Goal: Information Seeking & Learning: Understand process/instructions

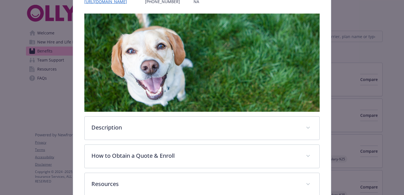
scroll to position [146, 0]
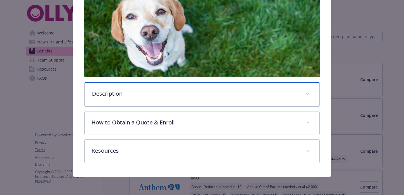
click at [185, 94] on p "Description" at bounding box center [195, 93] width 206 height 8
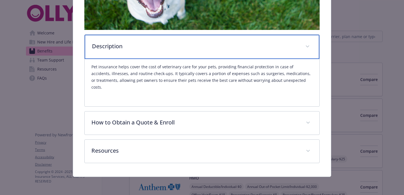
scroll to position [183, 0]
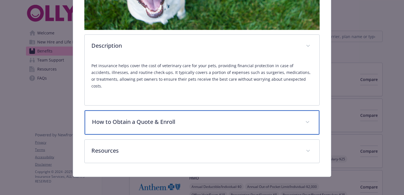
click at [213, 131] on div "How to Obtain a Quote & Enroll" at bounding box center [202, 122] width 234 height 24
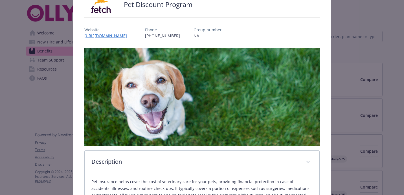
scroll to position [0, 0]
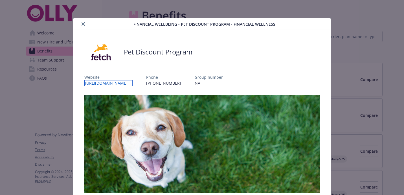
click at [132, 81] on link "[URL][DOMAIN_NAME]" at bounding box center [108, 83] width 48 height 6
